Goal: Information Seeking & Learning: Find specific fact

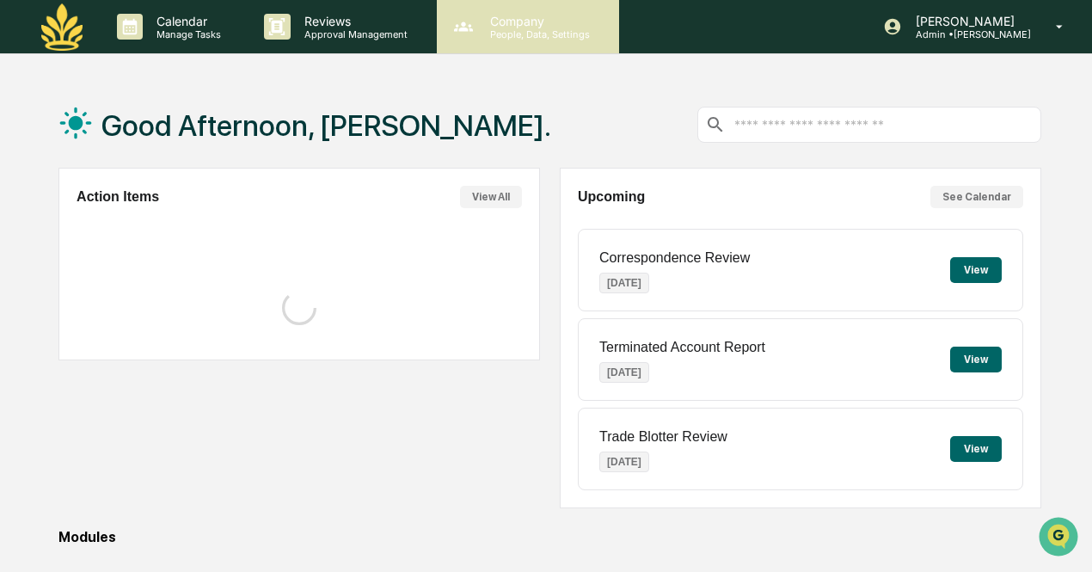
click at [452, 28] on icon at bounding box center [463, 27] width 26 height 26
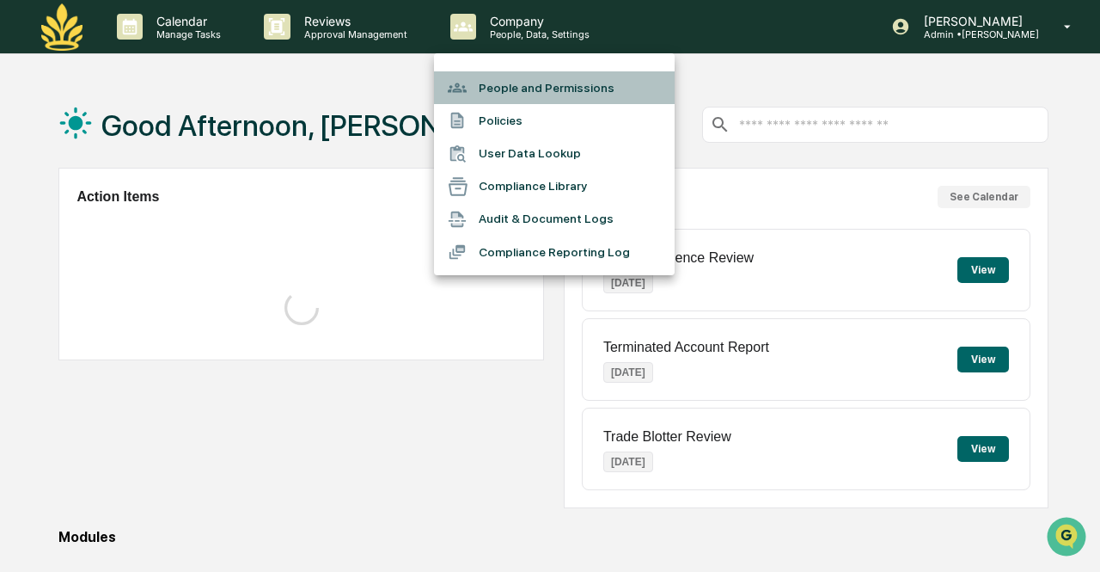
click at [529, 92] on li "People and Permissions" at bounding box center [554, 87] width 241 height 33
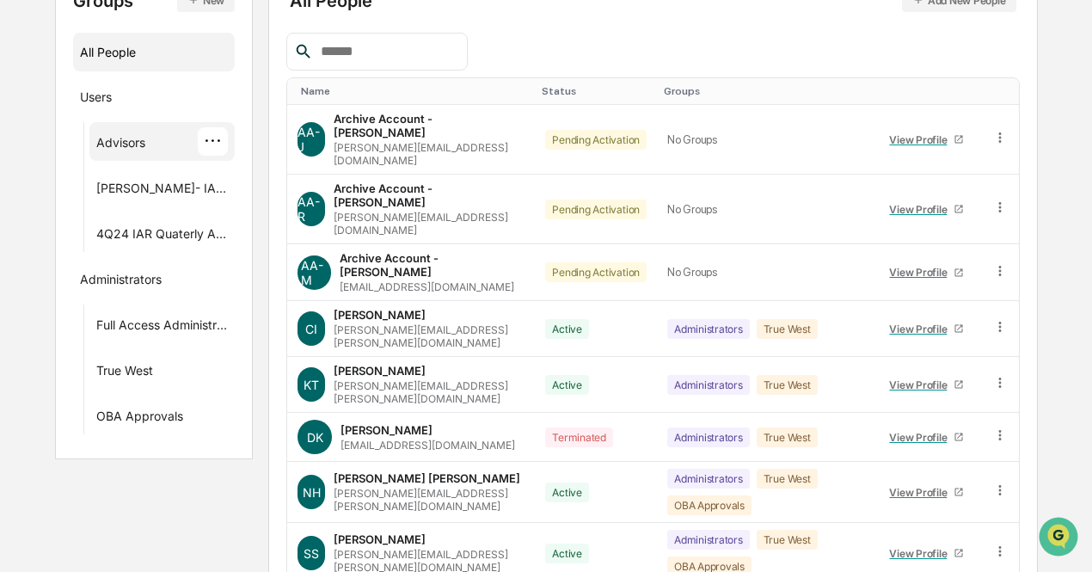
scroll to position [227, 0]
click at [402, 54] on input "text" at bounding box center [387, 51] width 146 height 22
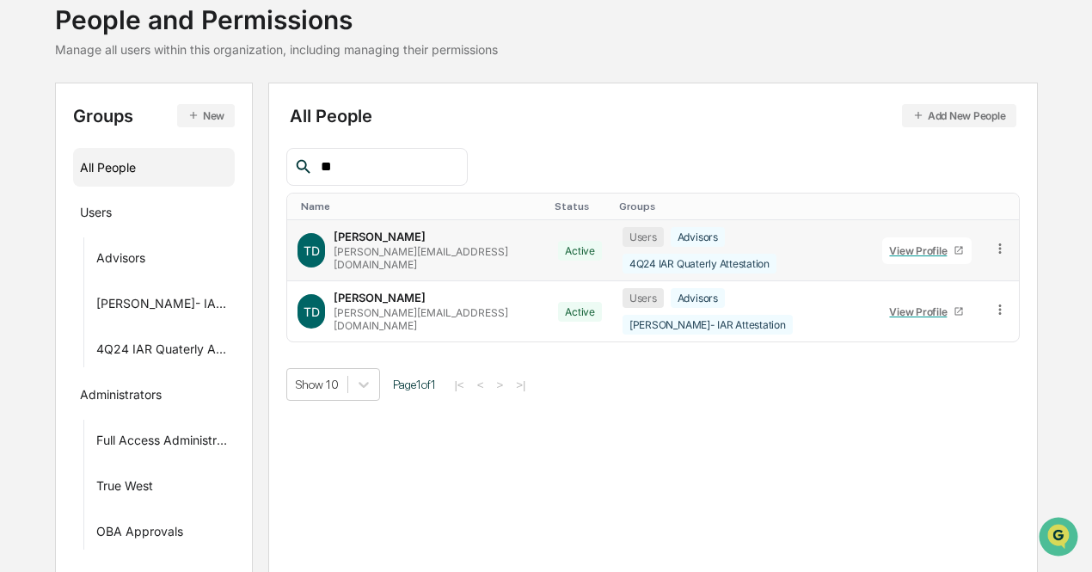
type input "*"
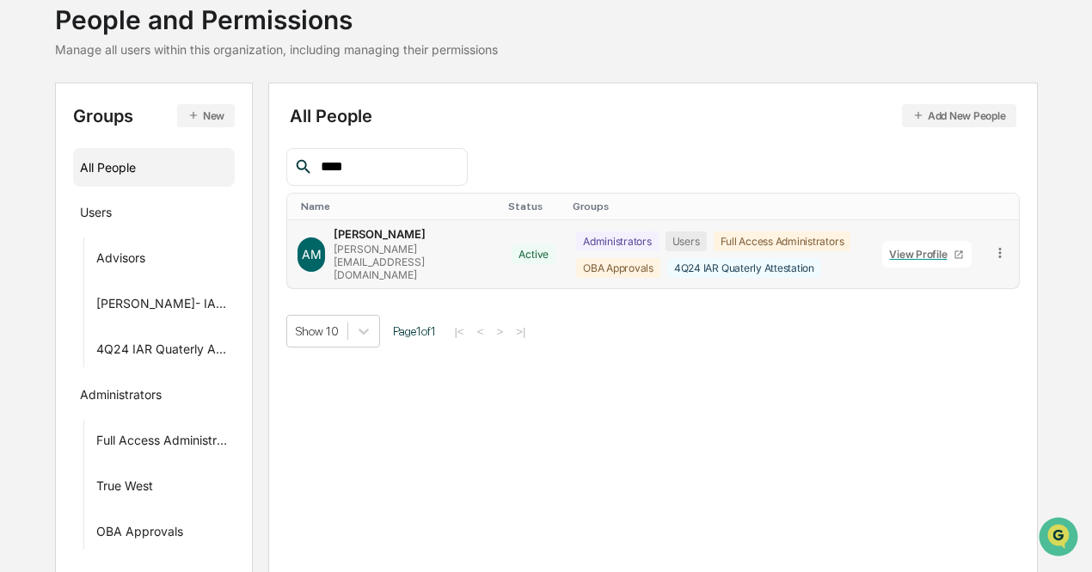
type input "****"
click at [401, 241] on div "[PERSON_NAME]" at bounding box center [380, 234] width 92 height 14
click at [903, 248] on div "View Profile" at bounding box center [921, 254] width 64 height 13
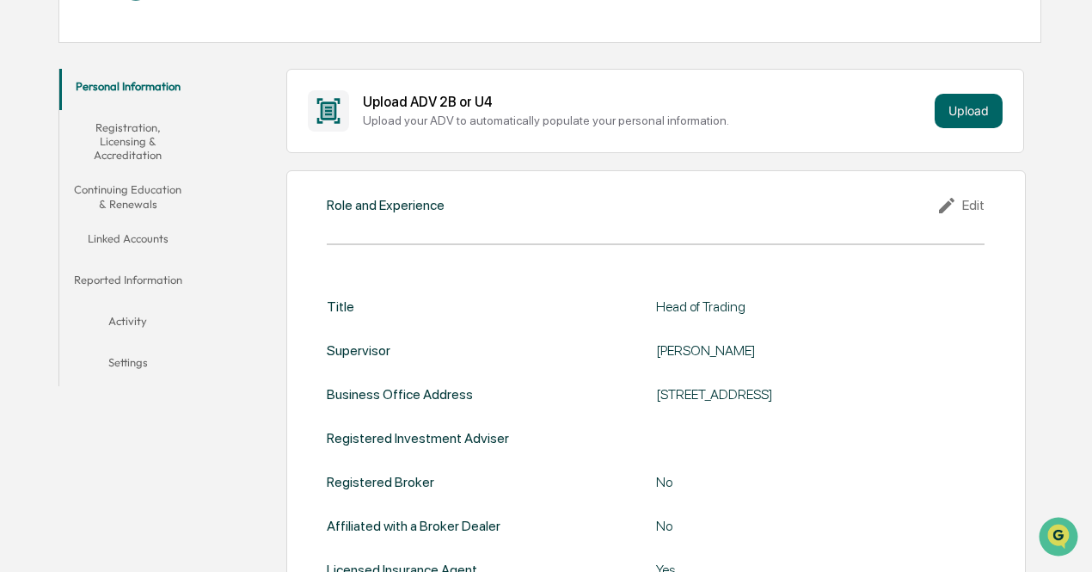
scroll to position [242, 0]
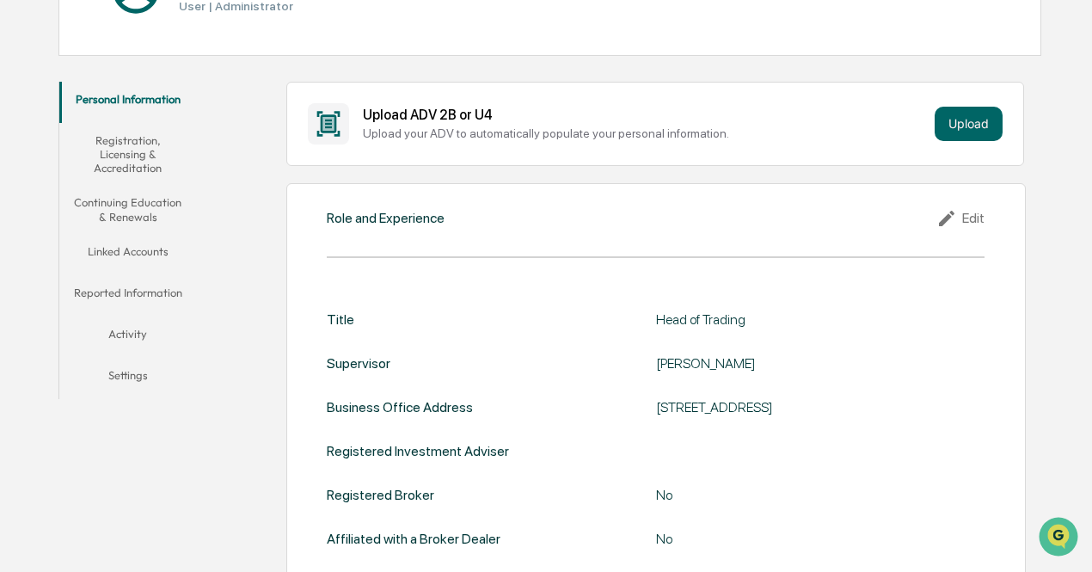
click at [131, 158] on button "Registration, Licensing & Accreditation" at bounding box center [127, 154] width 137 height 63
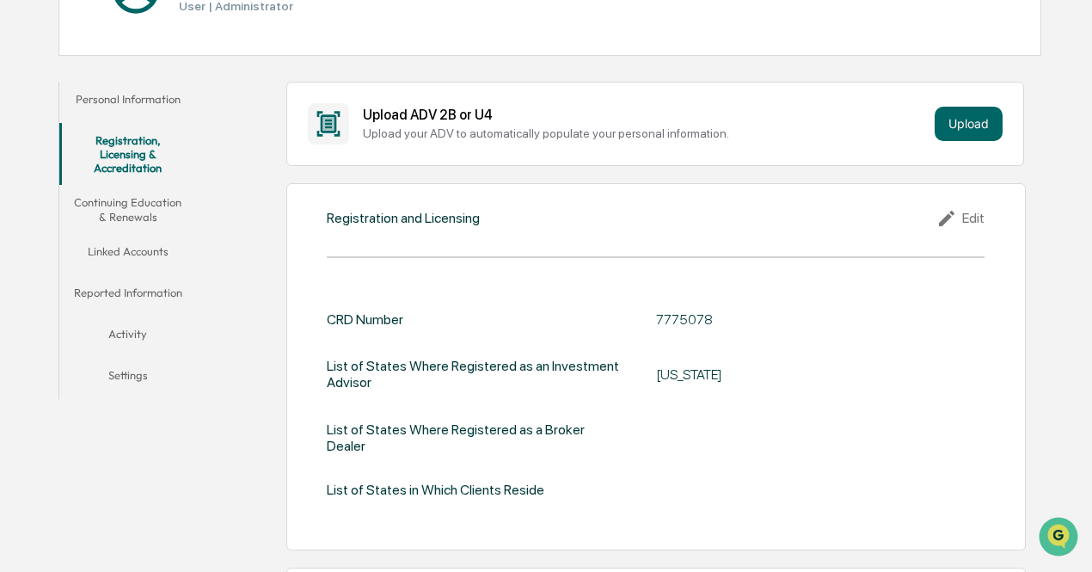
click at [135, 340] on button "Activity" at bounding box center [127, 336] width 137 height 41
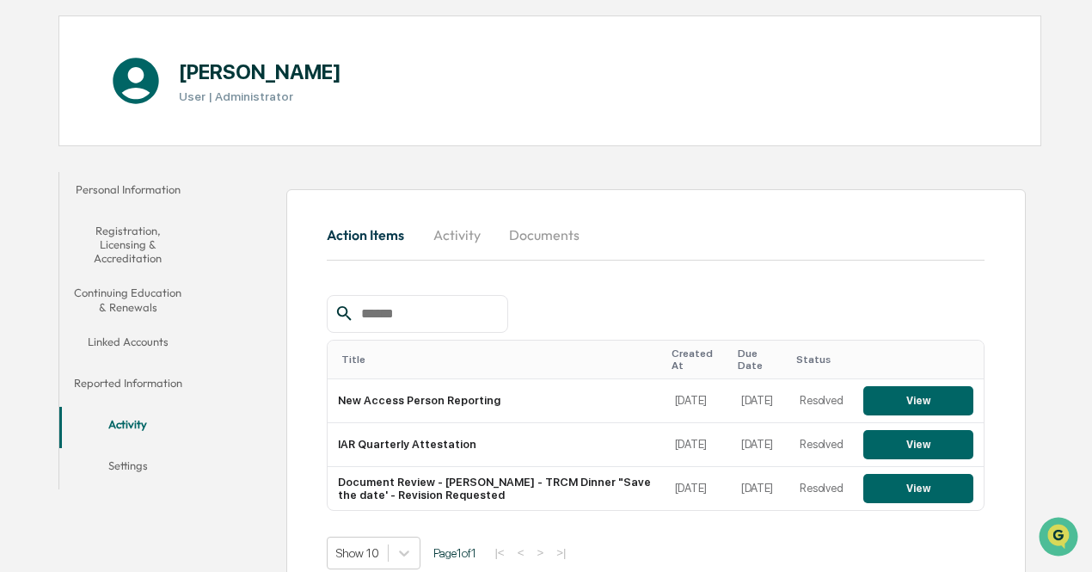
scroll to position [167, 0]
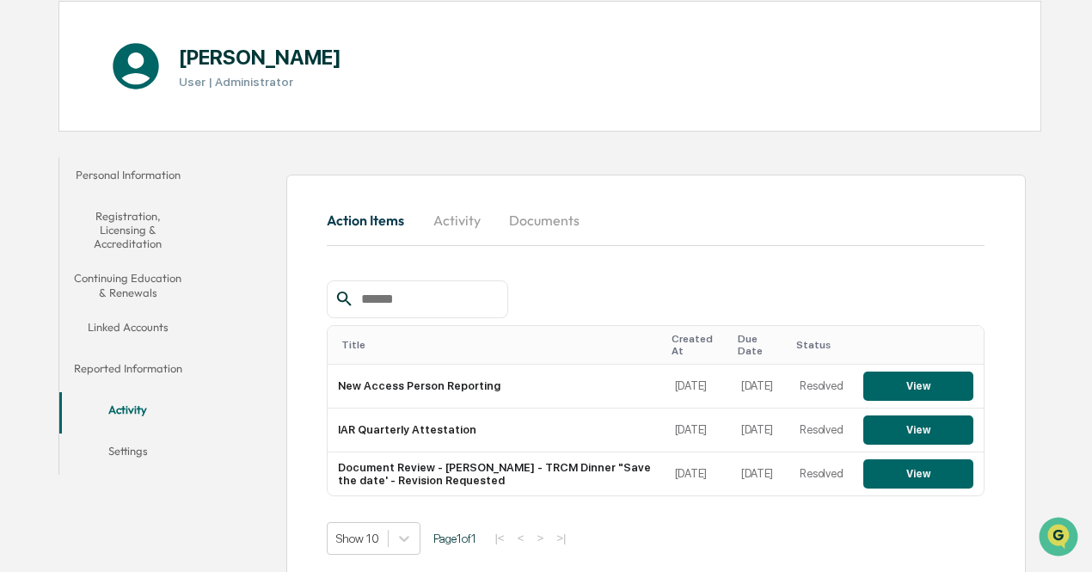
click at [145, 365] on button "Reported Information" at bounding box center [127, 371] width 137 height 41
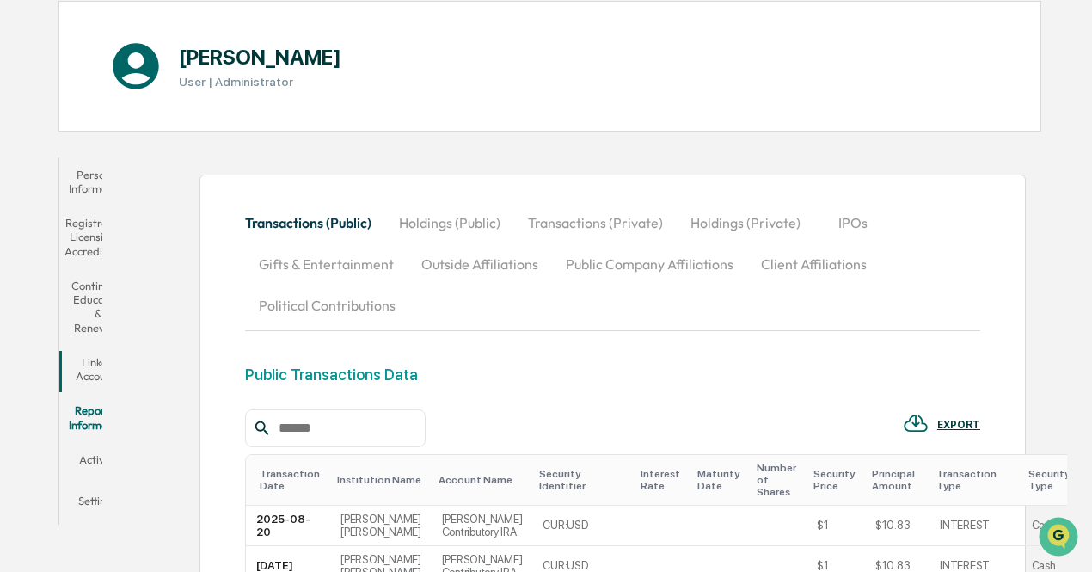
click at [550, 264] on button "Outside Affiliations" at bounding box center [479, 263] width 144 height 41
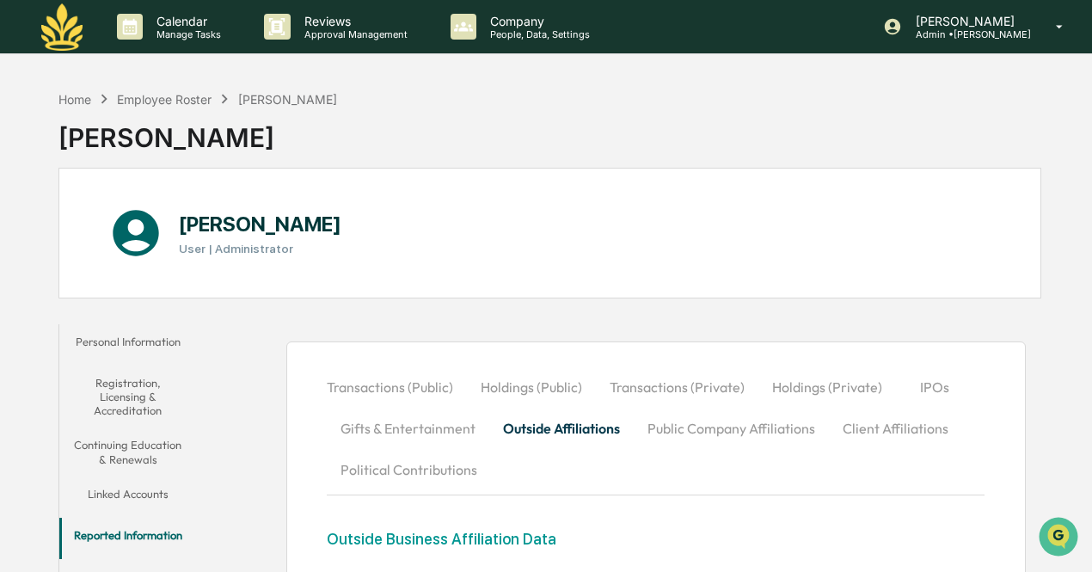
click at [151, 106] on div "Home Employee Roster [PERSON_NAME]" at bounding box center [197, 98] width 278 height 19
click at [174, 104] on div "Employee Roster" at bounding box center [164, 99] width 95 height 15
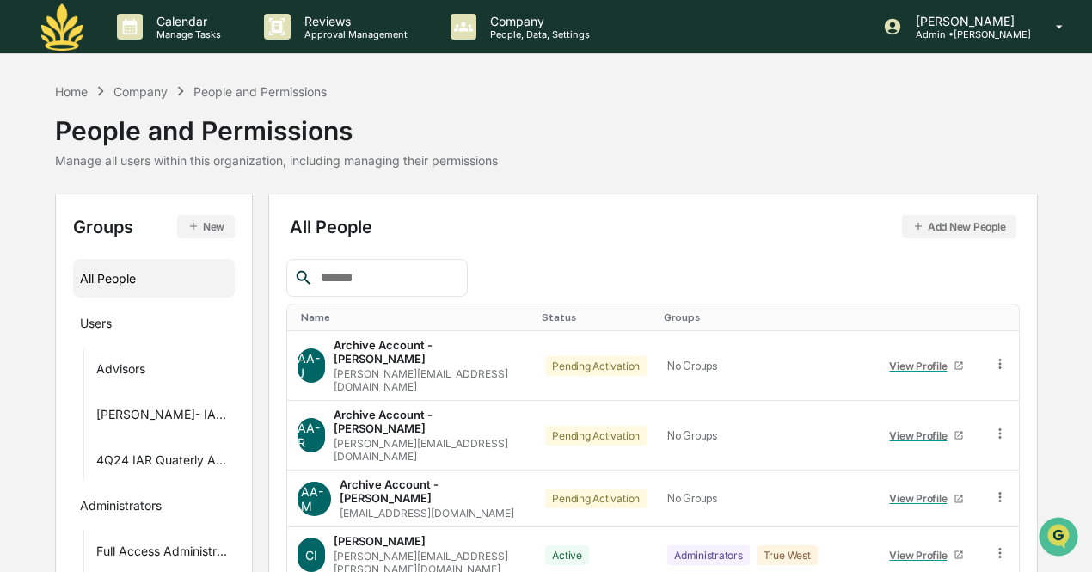
click at [411, 269] on input "text" at bounding box center [387, 277] width 146 height 22
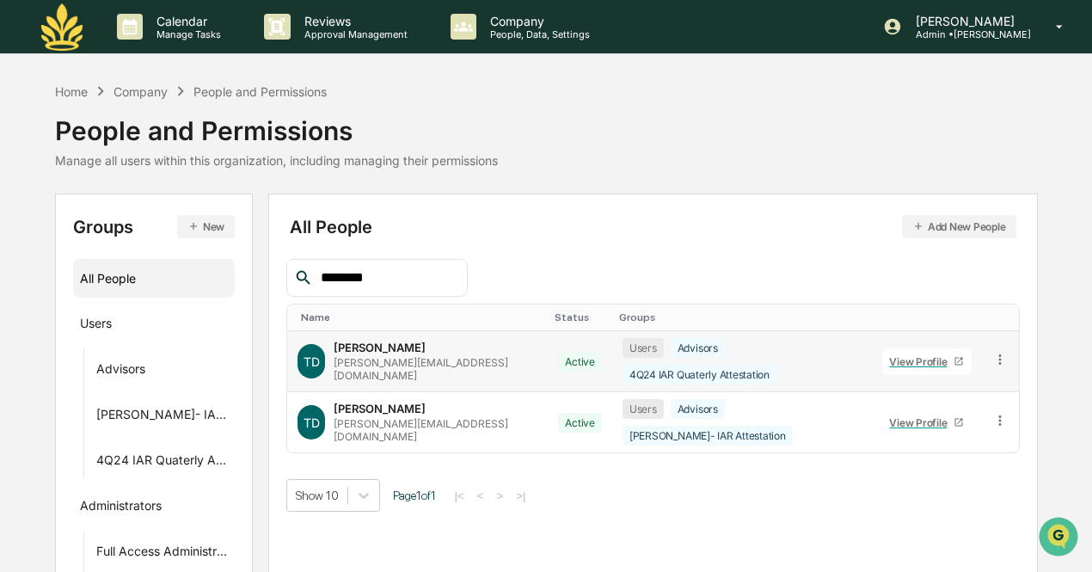
type input "********"
click at [444, 356] on div "[PERSON_NAME][EMAIL_ADDRESS][DOMAIN_NAME]" at bounding box center [436, 369] width 204 height 26
click at [908, 355] on div "View Profile" at bounding box center [921, 361] width 64 height 13
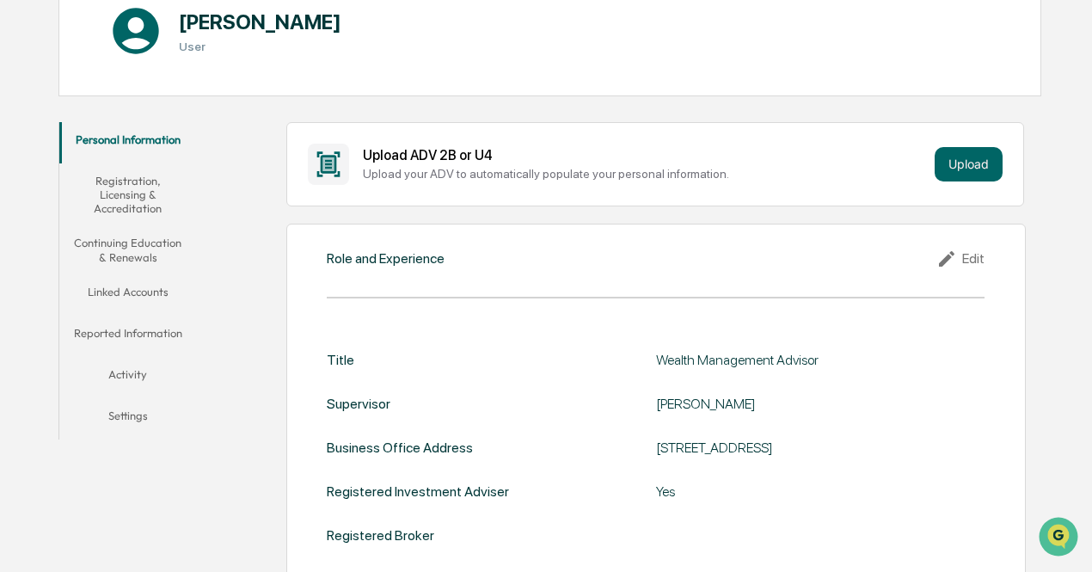
scroll to position [203, 0]
click at [114, 324] on button "Reported Information" at bounding box center [127, 335] width 137 height 41
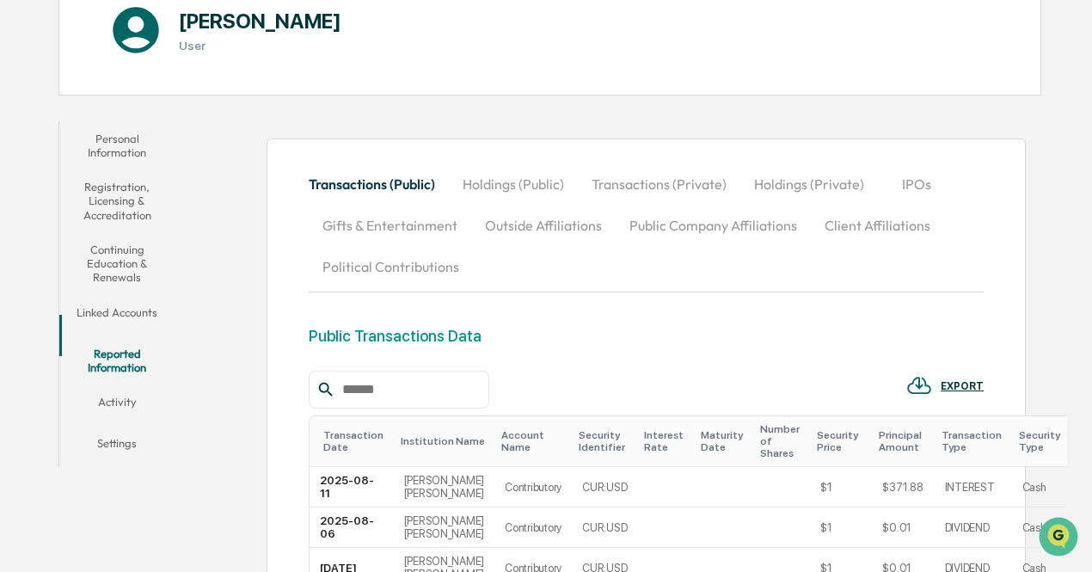
click at [590, 233] on button "Outside Affiliations" at bounding box center [543, 225] width 144 height 41
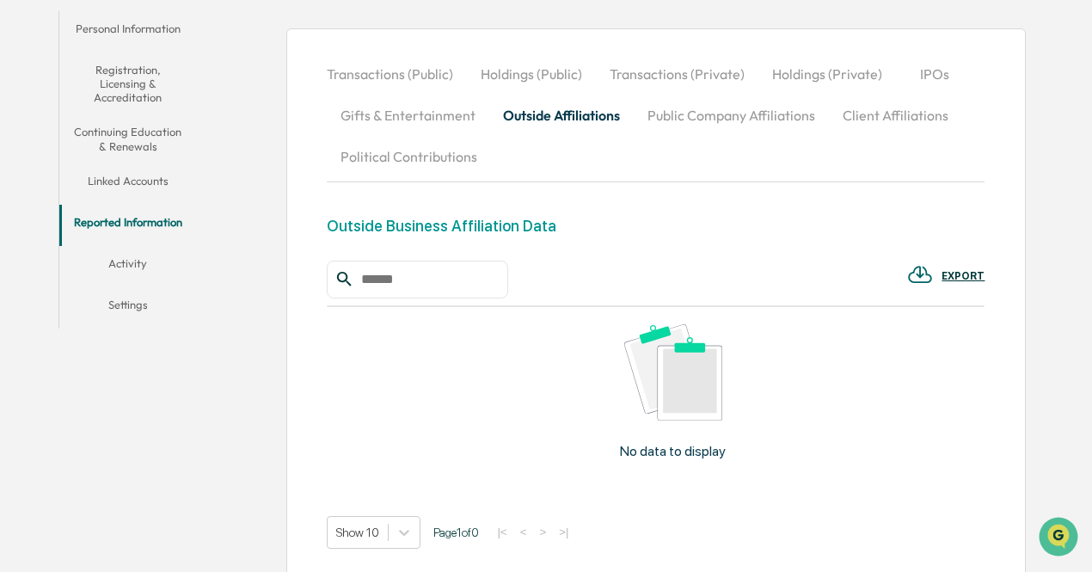
scroll to position [217, 0]
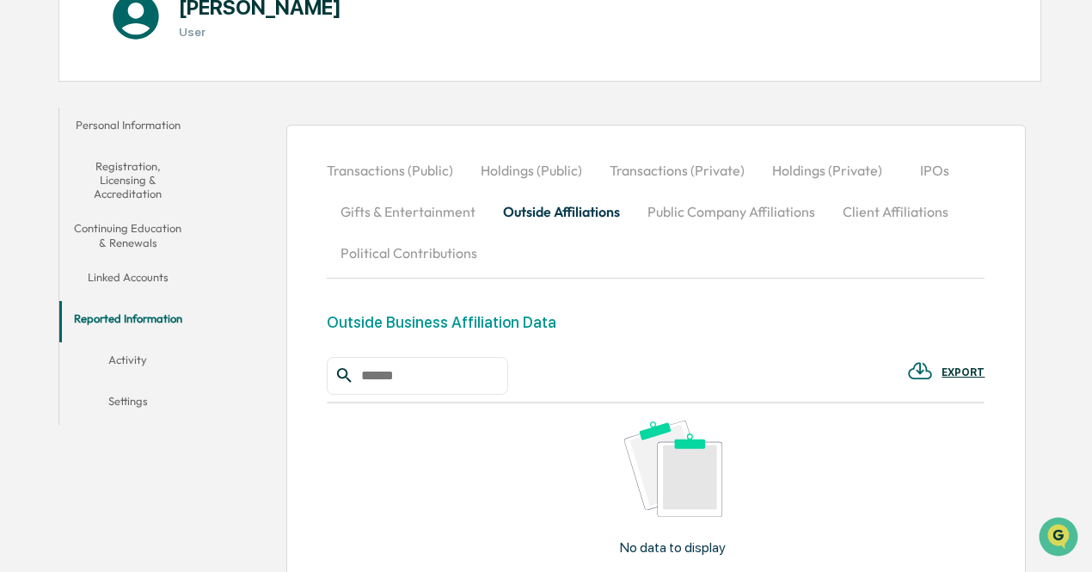
click at [682, 211] on button "Public Company Affiliations" at bounding box center [730, 211] width 195 height 41
